Goal: Task Accomplishment & Management: Complete application form

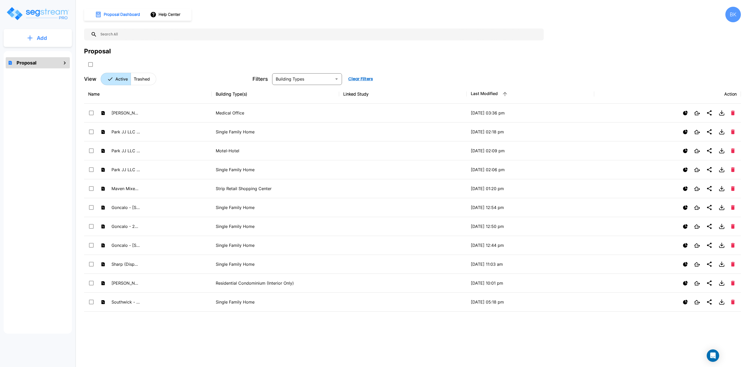
click at [42, 38] on p "Add" at bounding box center [42, 38] width 10 height 8
click at [42, 54] on p "Add Proposal" at bounding box center [41, 52] width 27 height 6
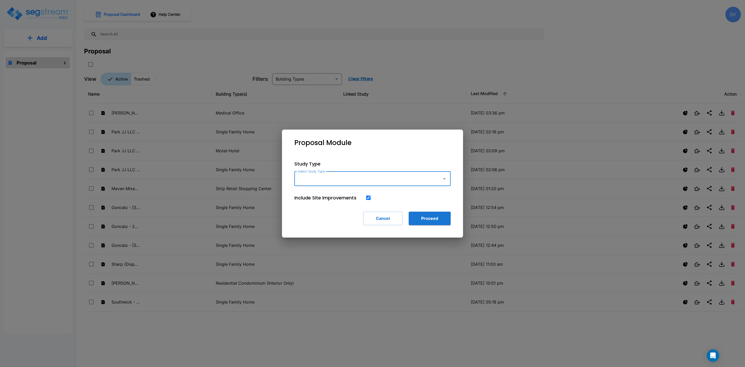
click at [411, 178] on input "Select Study Type" at bounding box center [367, 179] width 140 height 10
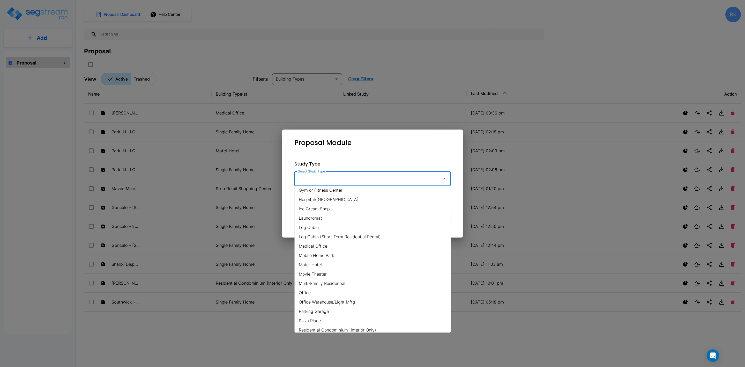
scroll to position [310, 0]
click at [333, 275] on li "Single Family Home" at bounding box center [373, 272] width 156 height 9
type input "Single Family Home"
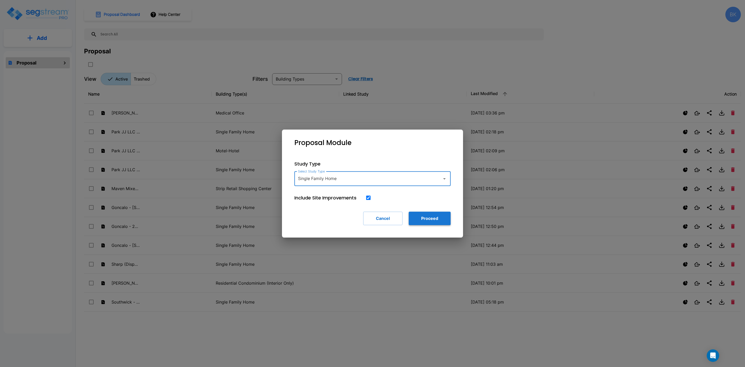
click at [439, 218] on button "Proceed" at bounding box center [430, 217] width 42 height 13
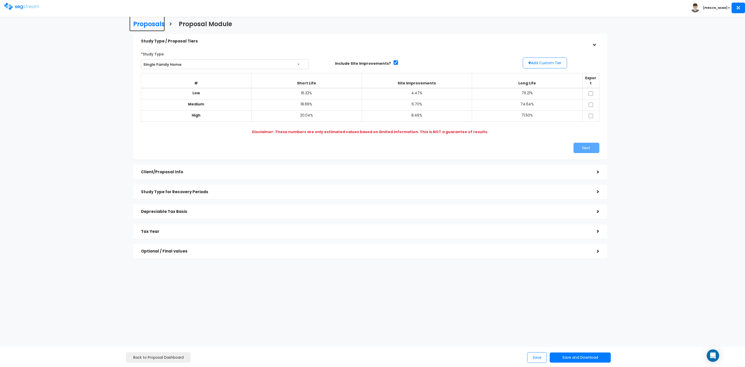
click at [154, 25] on h3 "Proposals" at bounding box center [149, 25] width 32 height 8
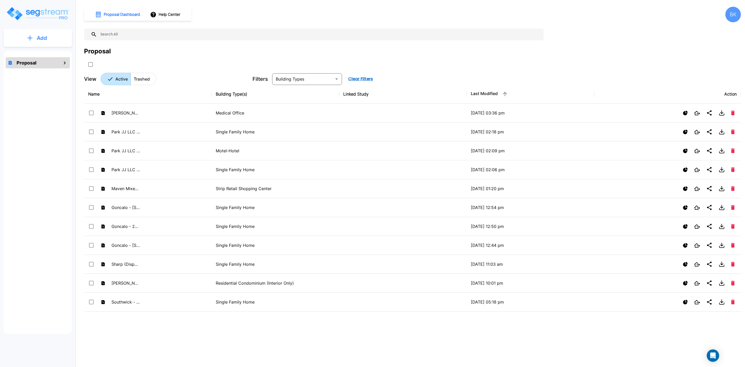
click at [46, 38] on p "Add" at bounding box center [42, 38] width 10 height 8
click at [38, 54] on p "Add Proposal" at bounding box center [41, 52] width 27 height 6
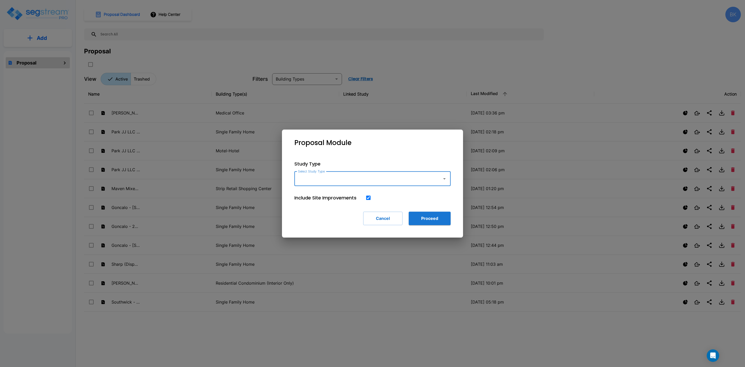
click at [405, 176] on input "Select Study Type" at bounding box center [367, 179] width 140 height 10
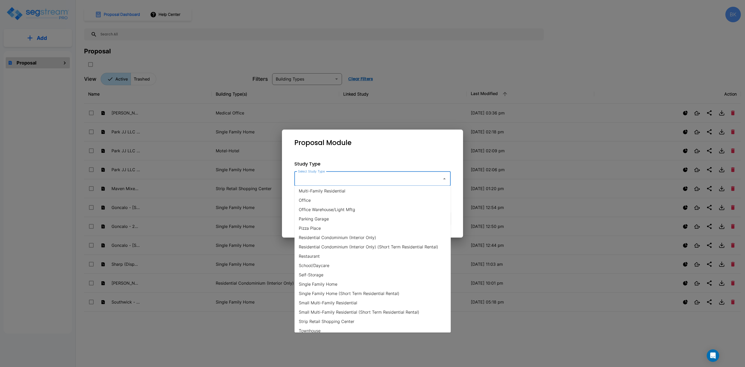
scroll to position [310, 0]
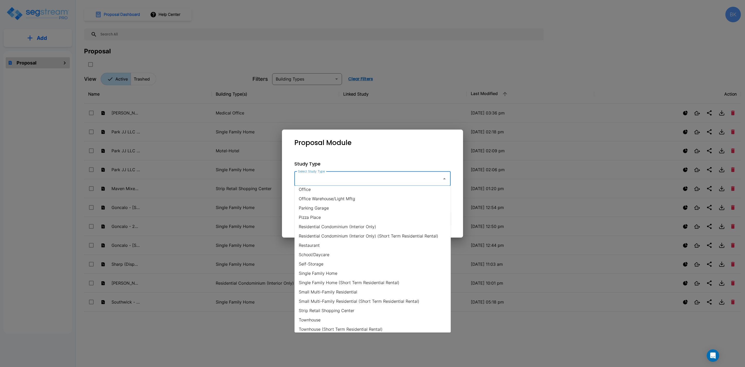
click at [316, 273] on li "Single Family Home" at bounding box center [373, 272] width 156 height 9
type input "Single Family Home"
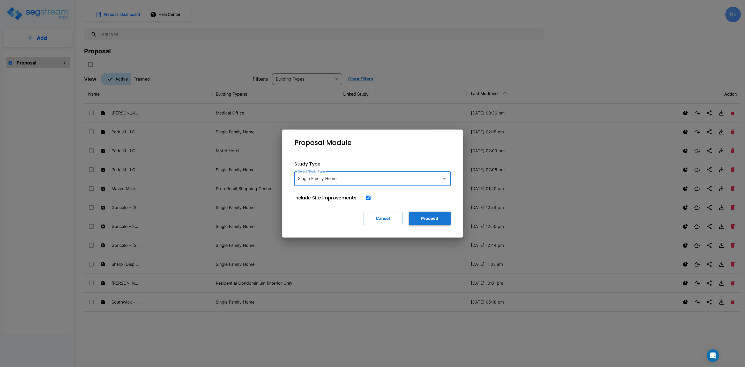
click at [438, 219] on button "Proceed" at bounding box center [430, 217] width 42 height 13
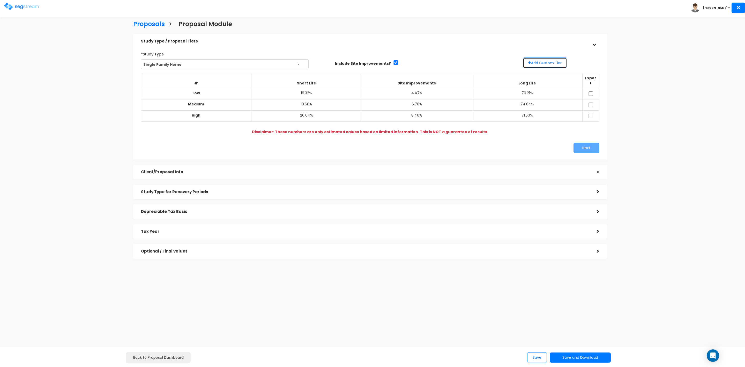
click at [547, 64] on button "Add Custom Tier" at bounding box center [545, 62] width 44 height 11
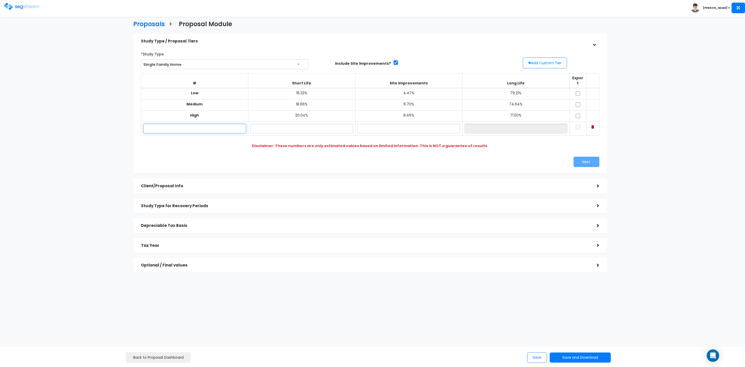
click at [193, 124] on input "text" at bounding box center [194, 129] width 103 height 10
type input "75 Sapphire Dr"
click at [293, 124] on input "text" at bounding box center [301, 129] width 103 height 10
type input "18.64%"
click at [409, 124] on input "text" at bounding box center [408, 129] width 103 height 10
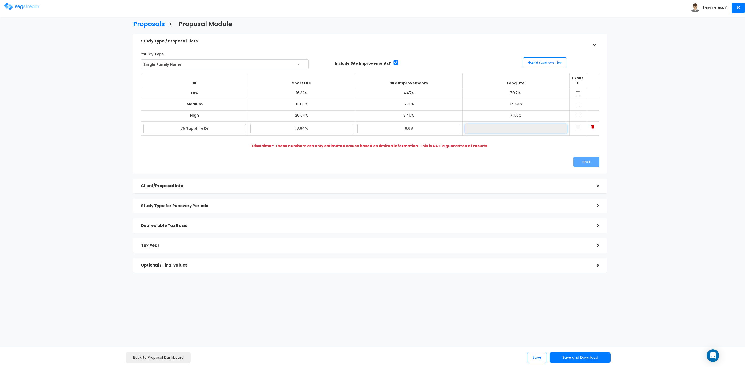
type input "6.68%"
type input "74.68%"
click at [498, 124] on input "74.68%" at bounding box center [516, 129] width 103 height 10
click at [577, 91] on input "checkbox" at bounding box center [577, 93] width 5 height 4
checkbox input "true"
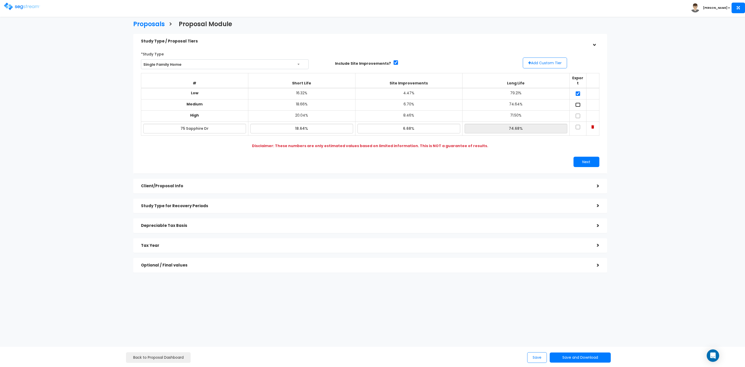
click at [580, 102] on input "checkbox" at bounding box center [577, 104] width 5 height 4
checkbox input "true"
click at [576, 114] on input "checkbox" at bounding box center [577, 116] width 5 height 4
checkbox input "true"
click at [577, 125] on input "checkbox" at bounding box center [577, 127] width 5 height 4
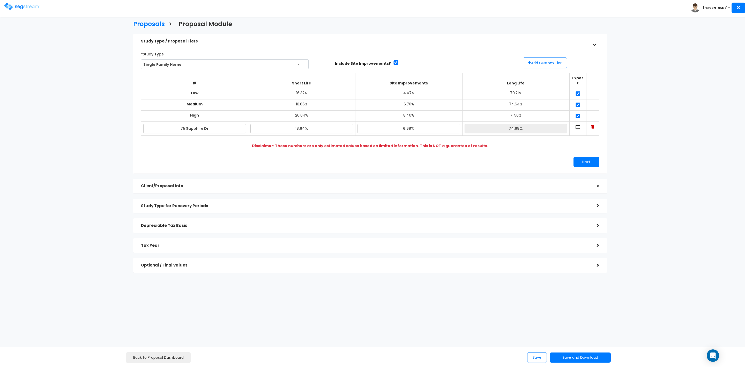
checkbox input "true"
click at [588, 157] on button "Next" at bounding box center [586, 161] width 26 height 10
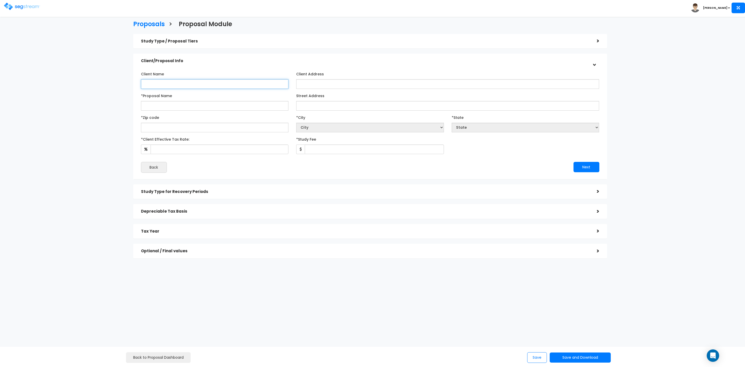
click at [147, 82] on input "Client Name" at bounding box center [215, 84] width 148 height 10
type input "Cali and [PERSON_NAME]"
click at [187, 106] on input "*Proposal Name" at bounding box center [215, 106] width 148 height 10
type input "[PERSON_NAME] - 75 Sapphire Dr"
click at [321, 104] on input "Street Address" at bounding box center [447, 106] width 303 height 10
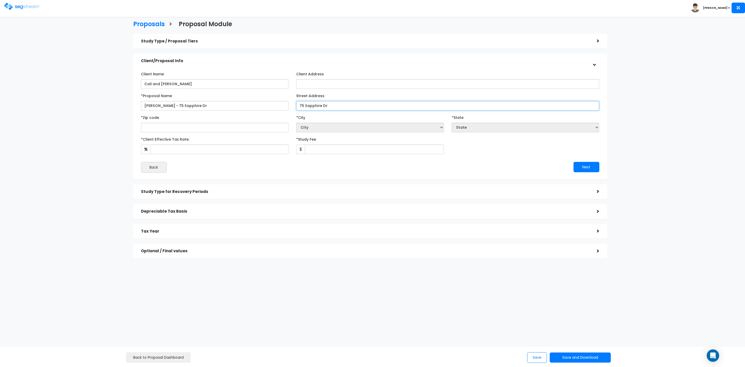
type input "75 Sapphire Dr"
select select "National Average"
type input "4"
select select "KY"
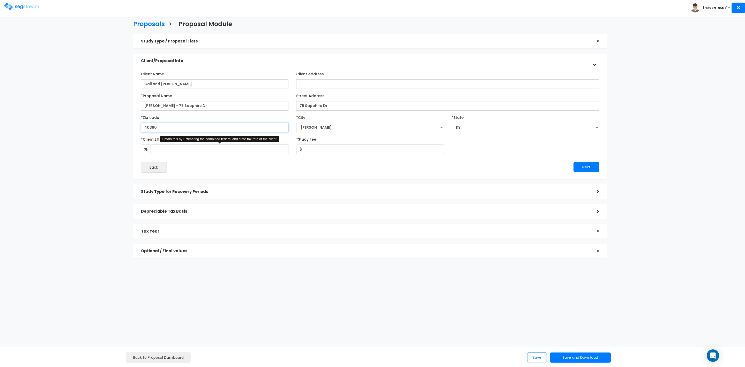
type input "40380"
click at [187, 151] on input "*Client Effective Tax Rate:" at bounding box center [220, 149] width 138 height 10
type input "30"
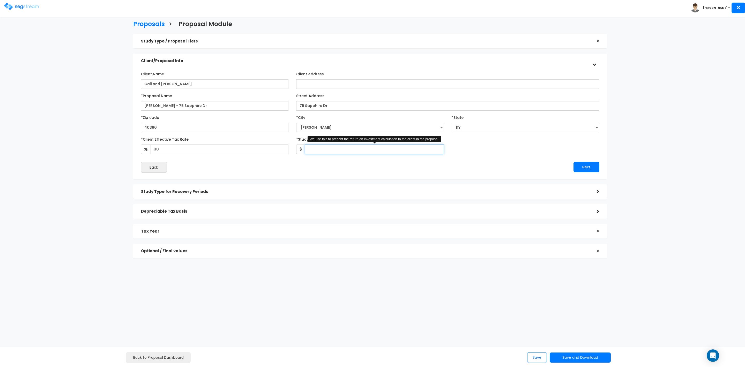
click at [328, 153] on input "*Study Fee" at bounding box center [374, 149] width 139 height 10
type input "3,000"
click at [587, 165] on button "Next" at bounding box center [586, 167] width 26 height 10
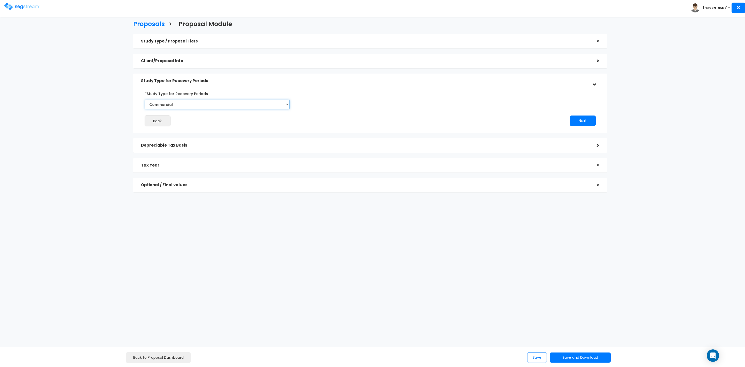
click at [195, 105] on select "Commercial Residential" at bounding box center [217, 105] width 145 height 10
click at [145, 100] on select "Commercial Residential" at bounding box center [217, 105] width 145 height 10
click at [203, 105] on select "Commercial Residential" at bounding box center [217, 105] width 145 height 10
select select "Commercial"
click at [145, 100] on select "Commercial Residential" at bounding box center [217, 105] width 145 height 10
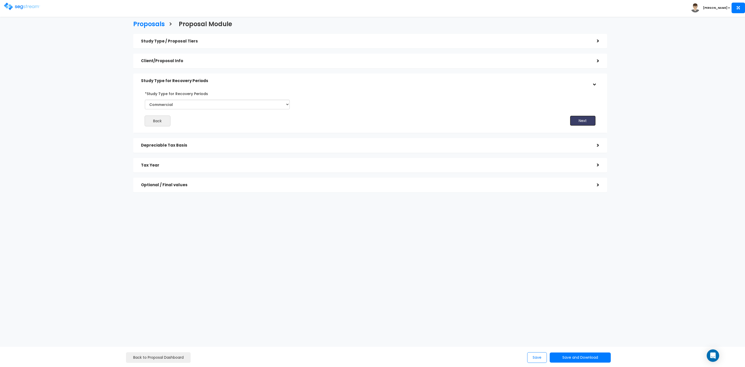
click at [581, 122] on button "Next" at bounding box center [583, 120] width 26 height 10
click at [170, 124] on input "*Depreciable Tax Basis" at bounding box center [200, 124] width 100 height 10
type input "454,117"
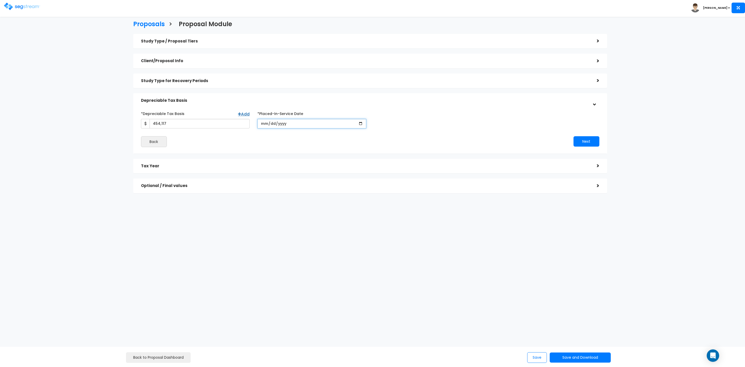
click at [263, 123] on input "date" at bounding box center [311, 124] width 109 height 10
type input "[DATE]"
click at [382, 125] on input "*Purchase/Contract Date" at bounding box center [428, 124] width 109 height 10
type input "[DATE]"
click at [584, 140] on button "Next" at bounding box center [586, 141] width 26 height 10
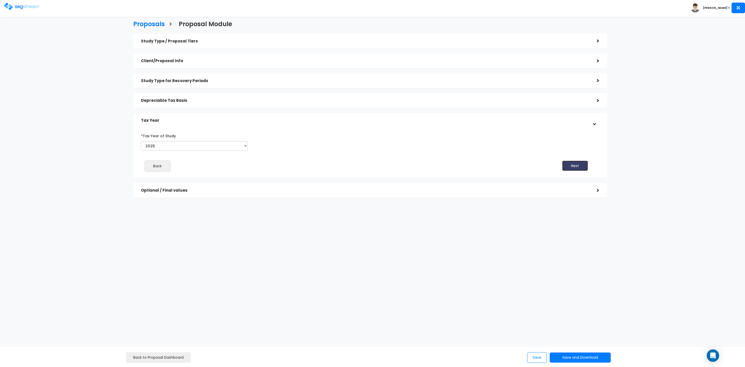
click at [564, 165] on button "Next" at bounding box center [575, 165] width 26 height 10
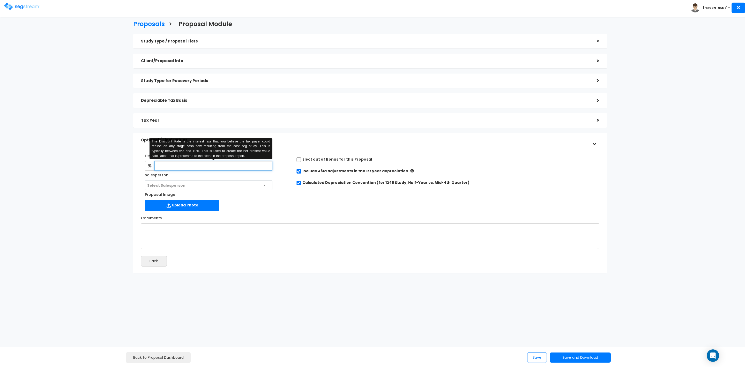
click at [186, 166] on input "text" at bounding box center [213, 166] width 118 height 10
type input "8"
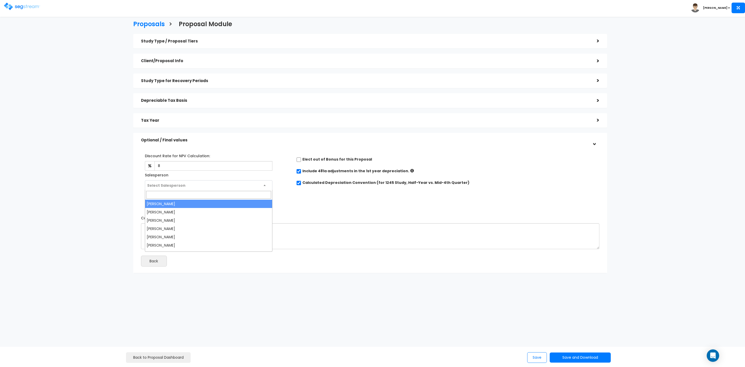
click at [172, 185] on span "Select Salesperson" at bounding box center [166, 185] width 38 height 5
select select "173"
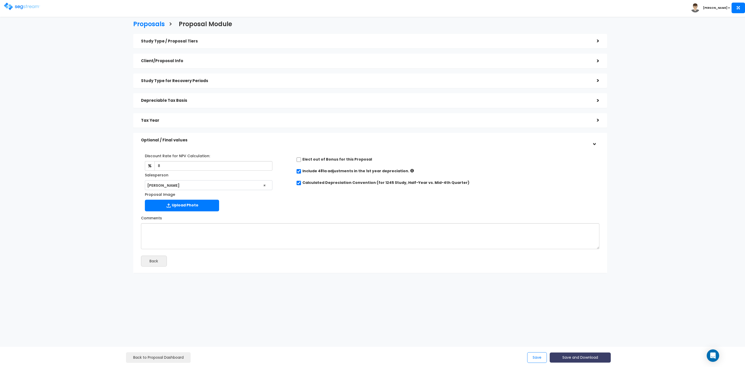
click at [570, 356] on button "Save and Download" at bounding box center [580, 357] width 61 height 10
click at [578, 328] on link "Custom Proposal" at bounding box center [593, 331] width 81 height 12
